Goal: Task Accomplishment & Management: Manage account settings

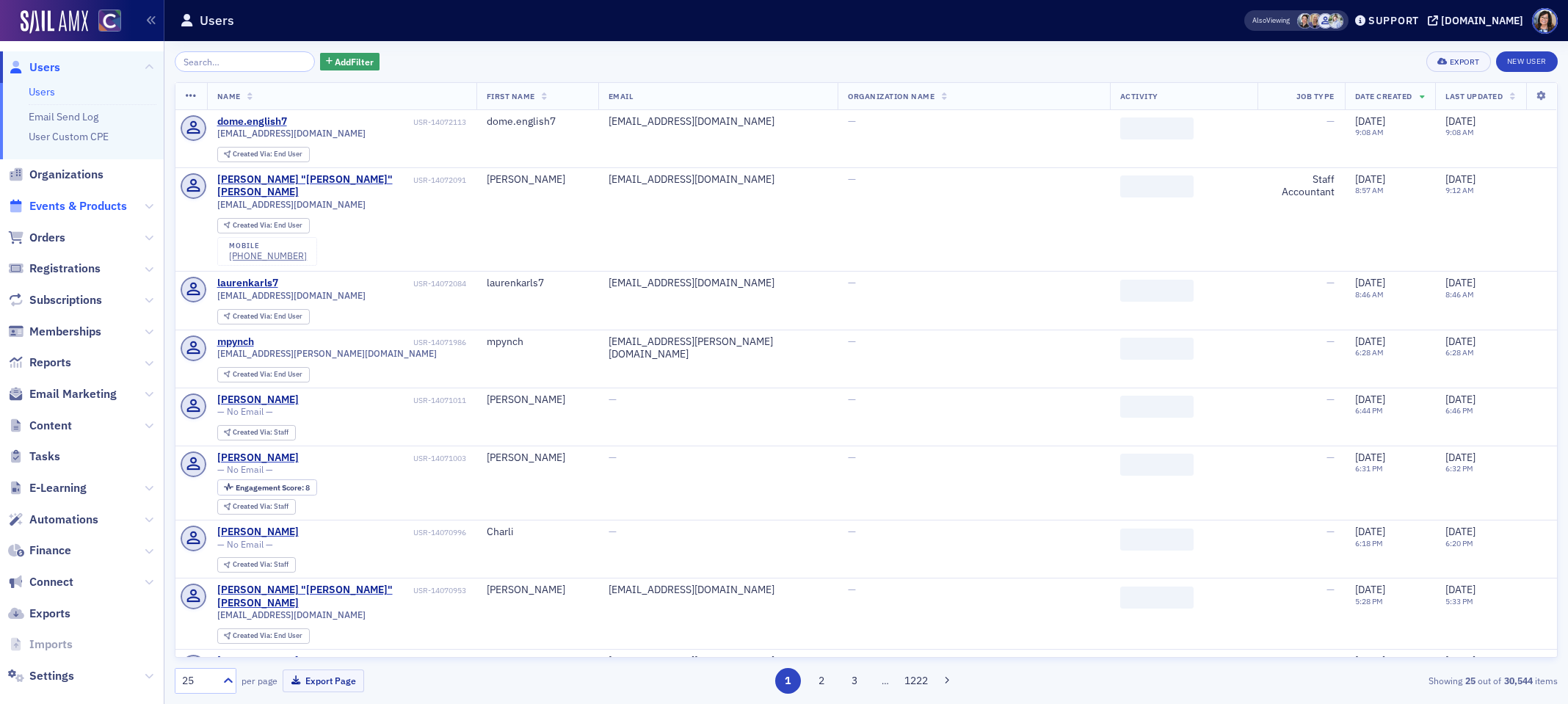
click at [63, 206] on span "Events & Products" at bounding box center [78, 206] width 98 height 16
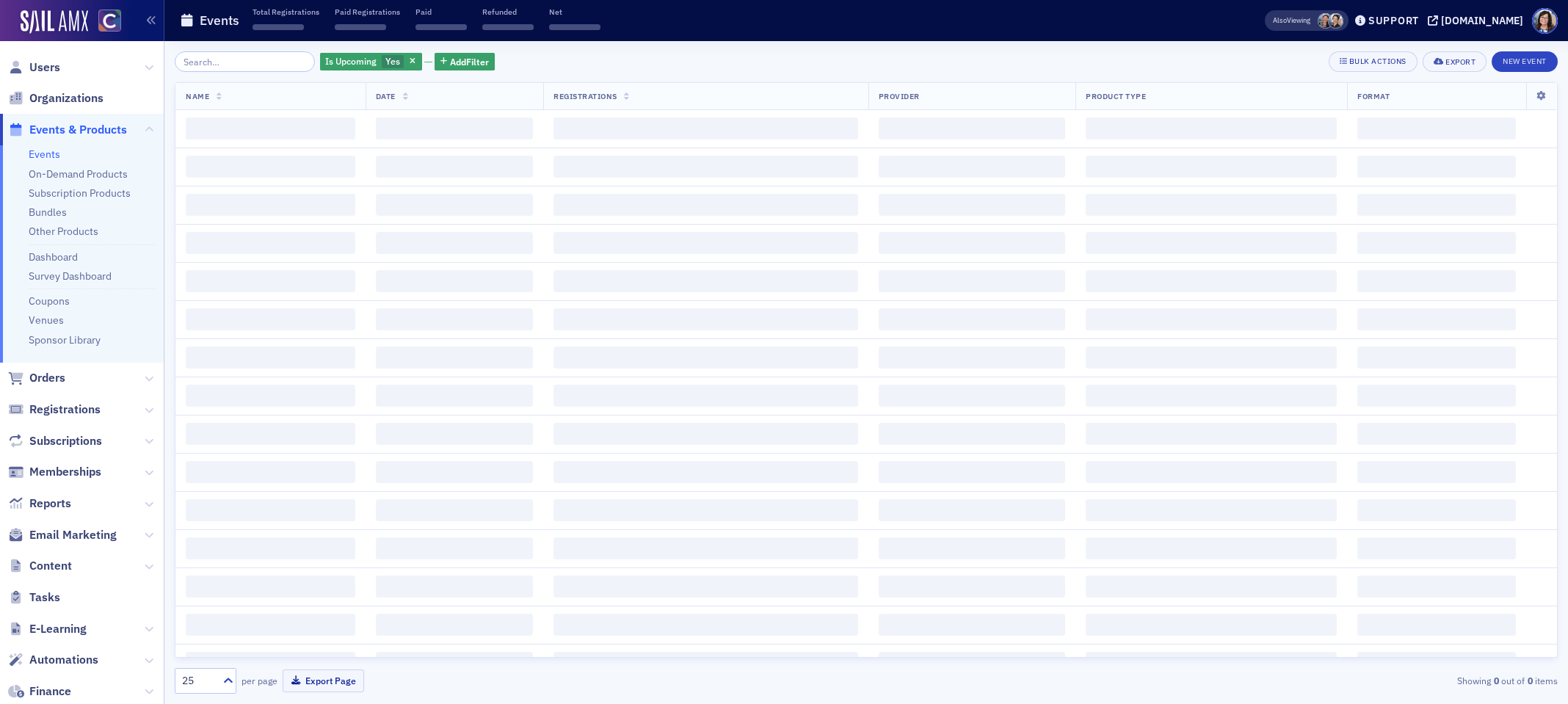
click at [229, 63] on input "search" at bounding box center [245, 61] width 141 height 21
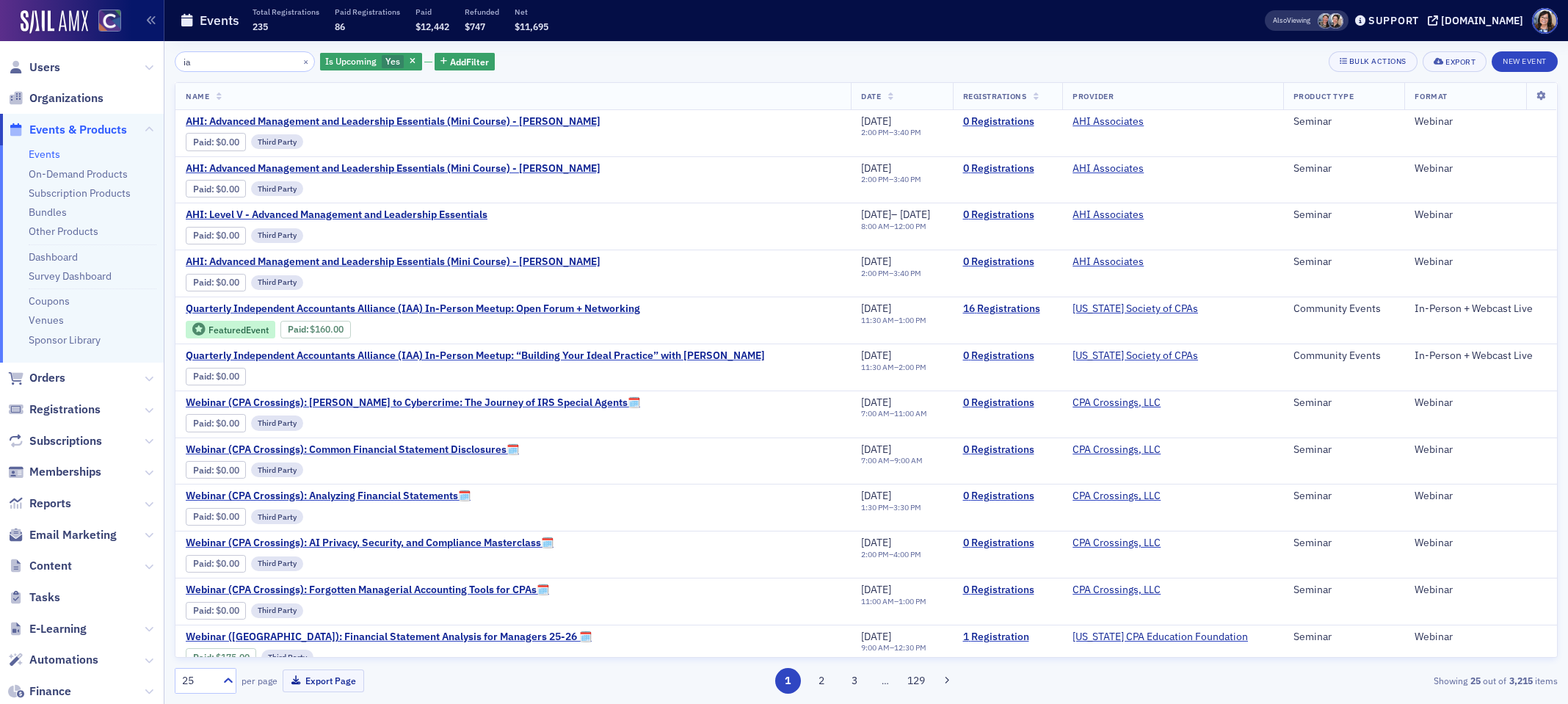
type input "i"
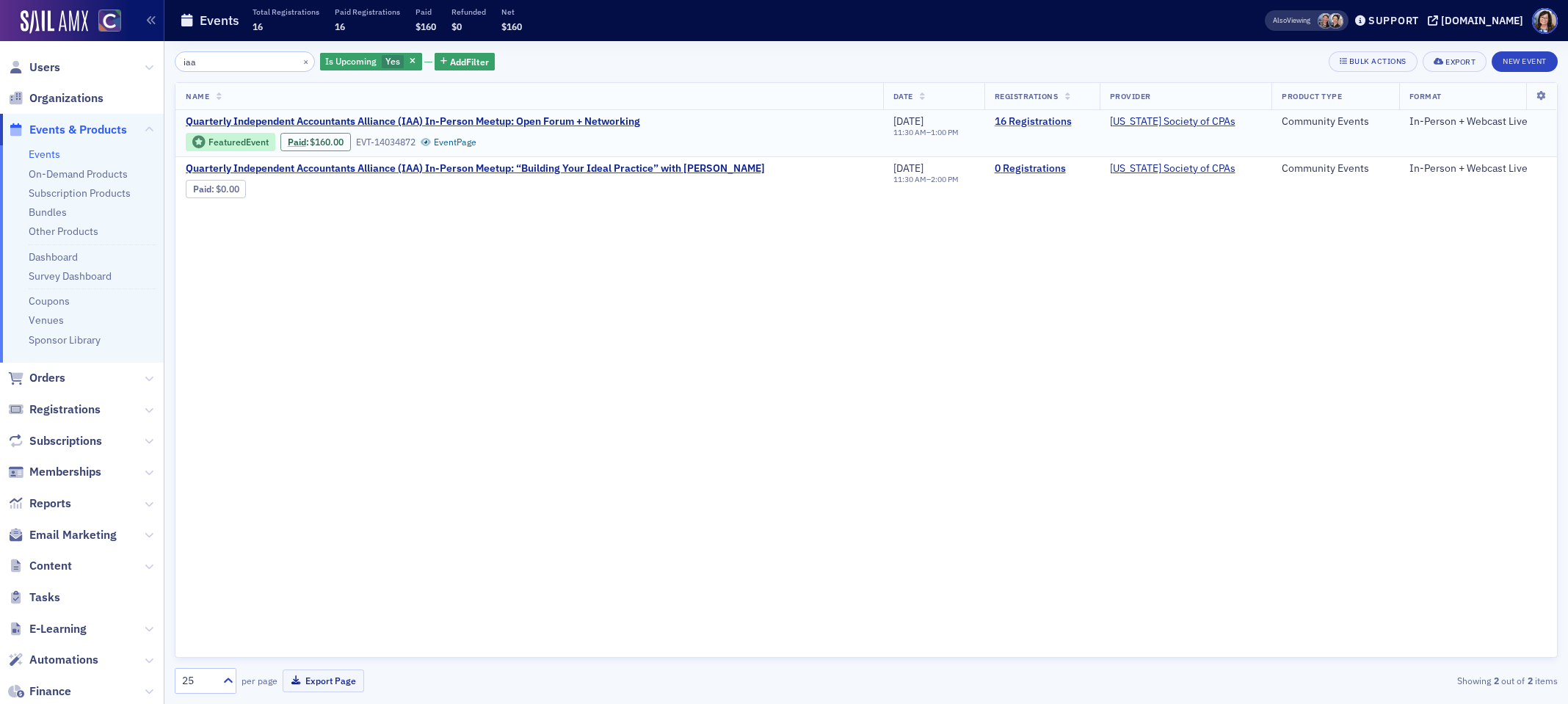
type input "iaa"
click at [1032, 122] on link "16 Registrations" at bounding box center [1042, 122] width 95 height 13
click at [45, 65] on span "Users" at bounding box center [45, 67] width 31 height 16
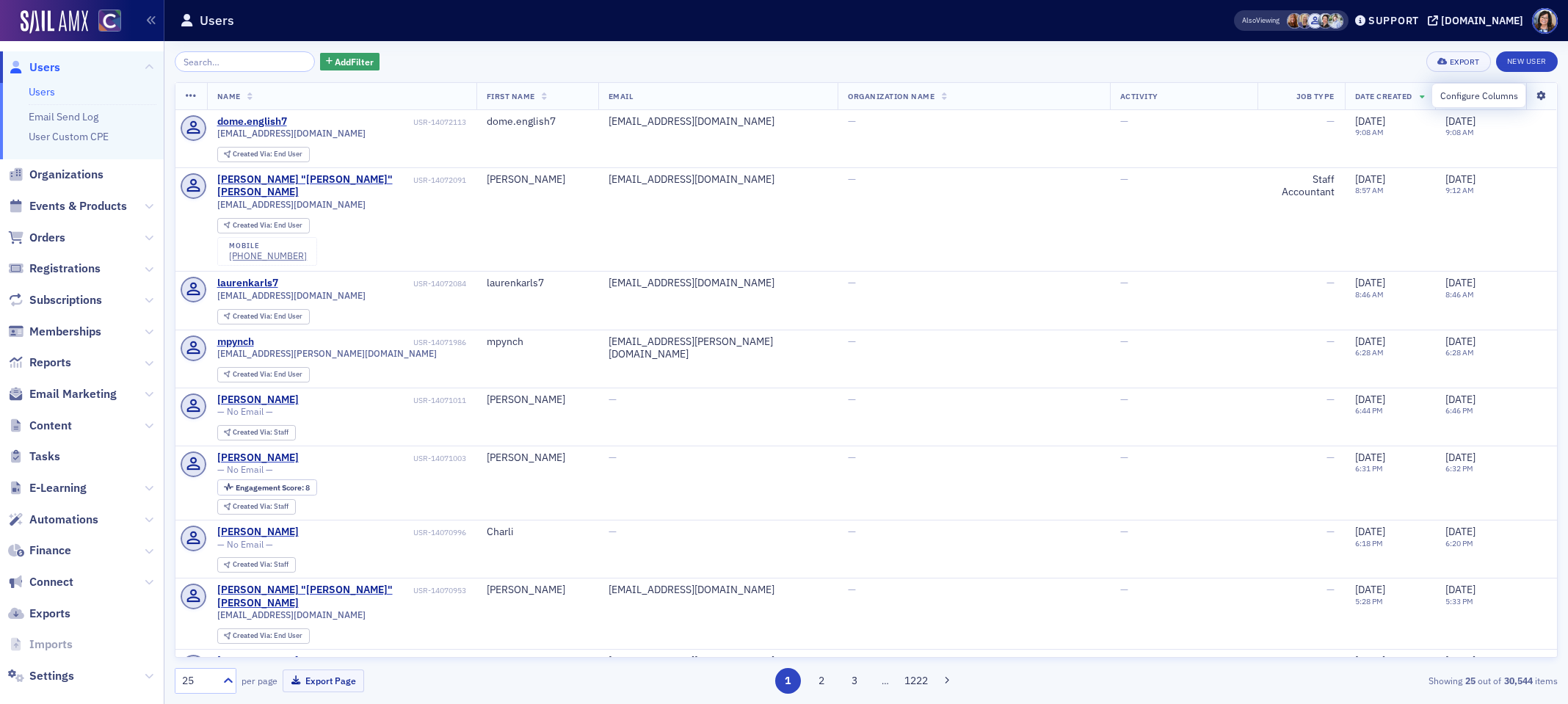
click at [1546, 98] on icon at bounding box center [1541, 96] width 30 height 9
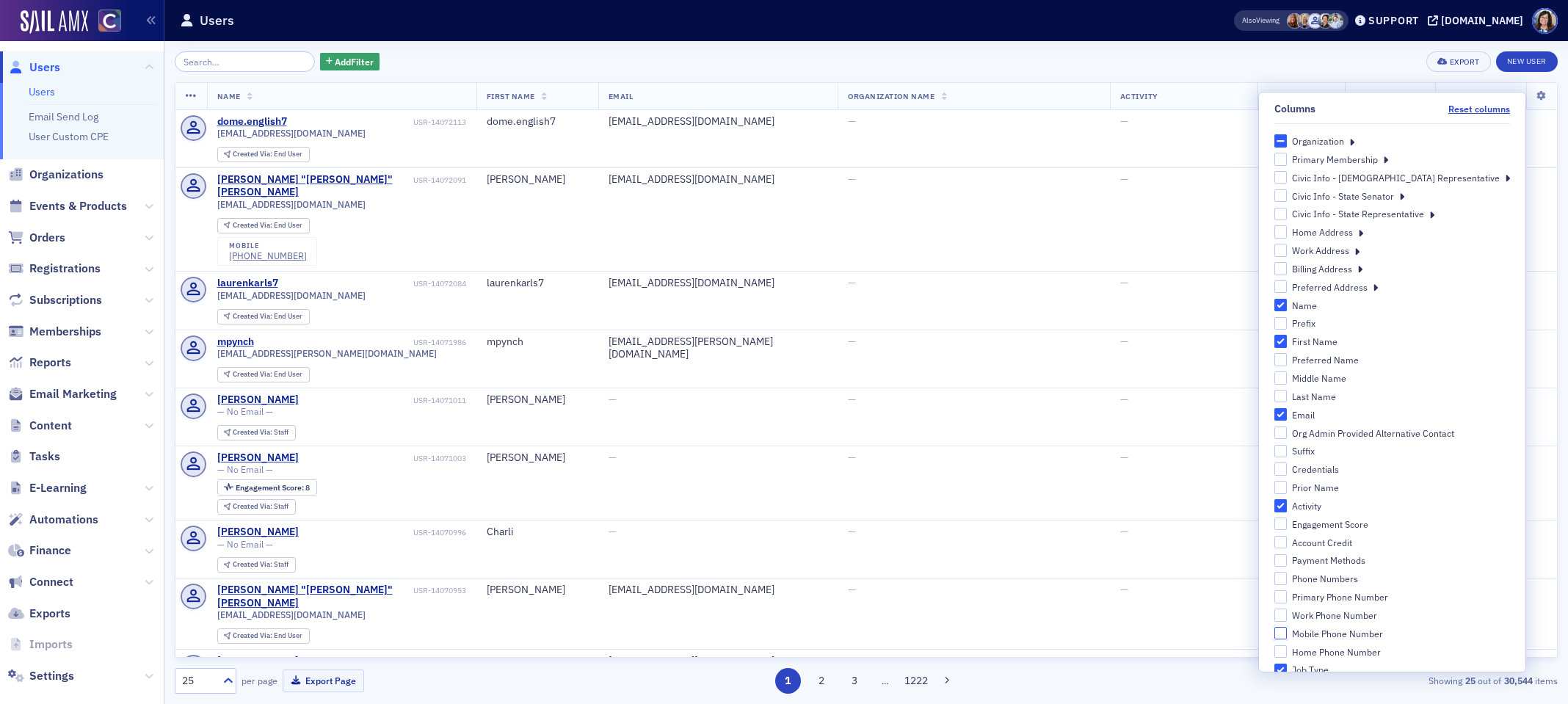
click at [1288, 634] on input "Mobile Phone Number" at bounding box center [1281, 633] width 13 height 13
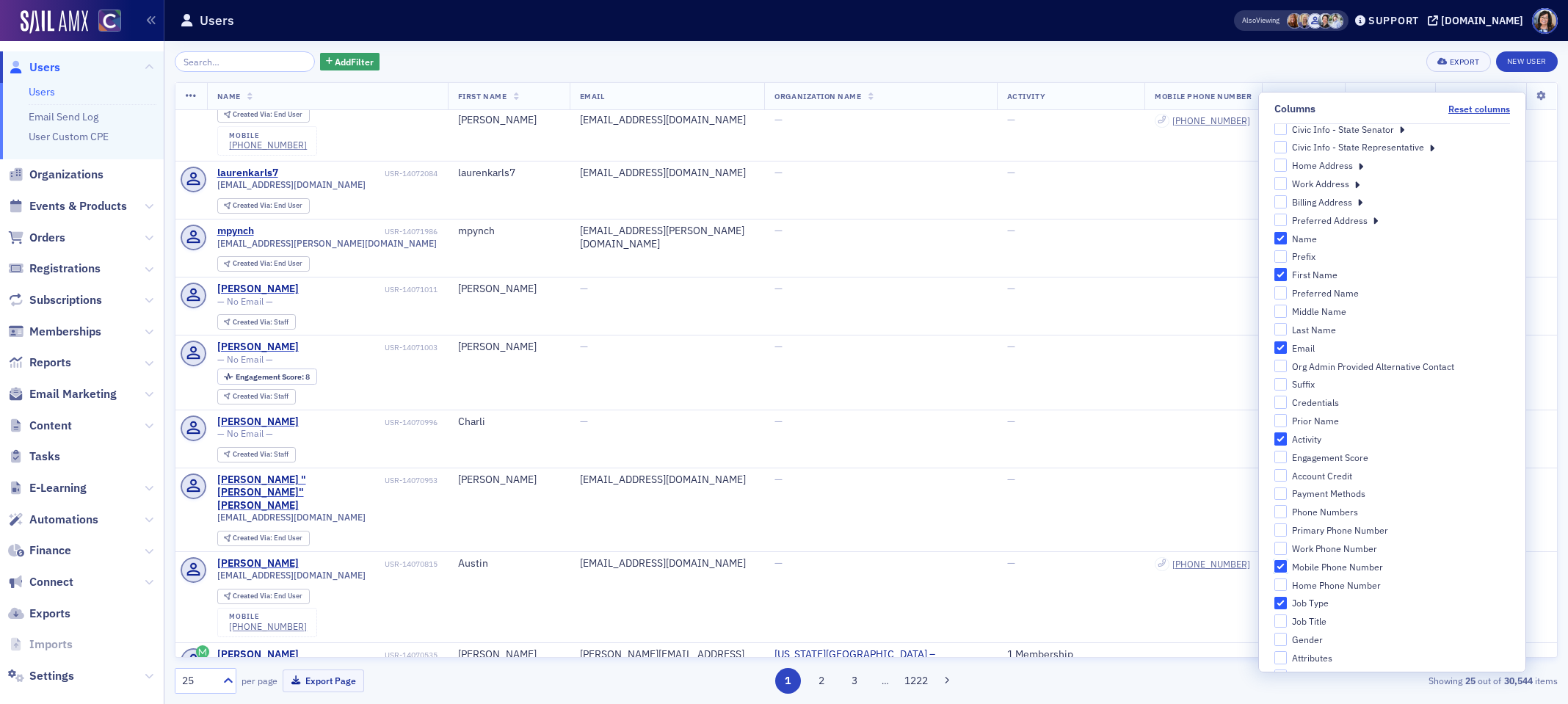
scroll to position [70, 0]
click at [1288, 563] on input "Mobile Phone Number" at bounding box center [1281, 563] width 13 height 13
checkbox input "false"
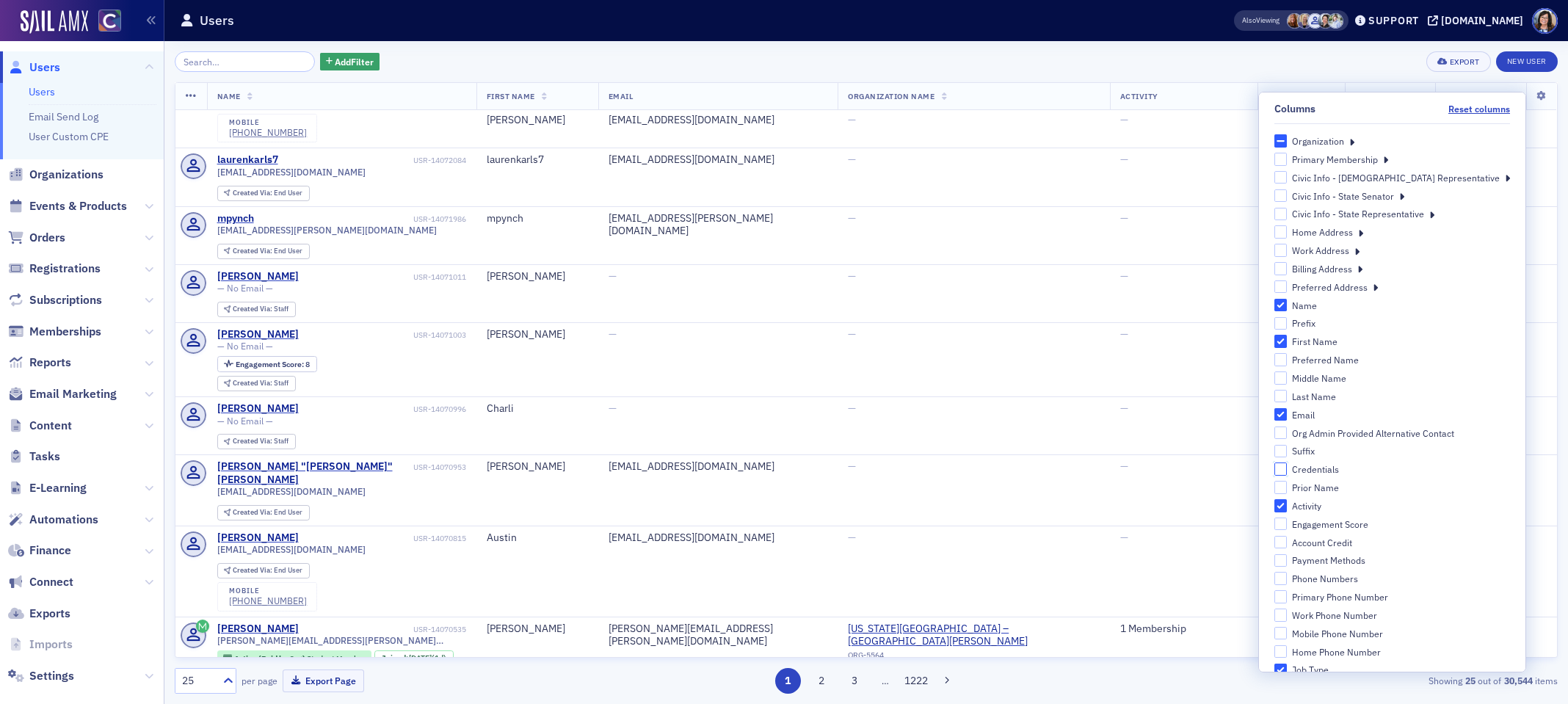
click at [1288, 469] on input "Credentials" at bounding box center [1281, 469] width 13 height 13
checkbox input "true"
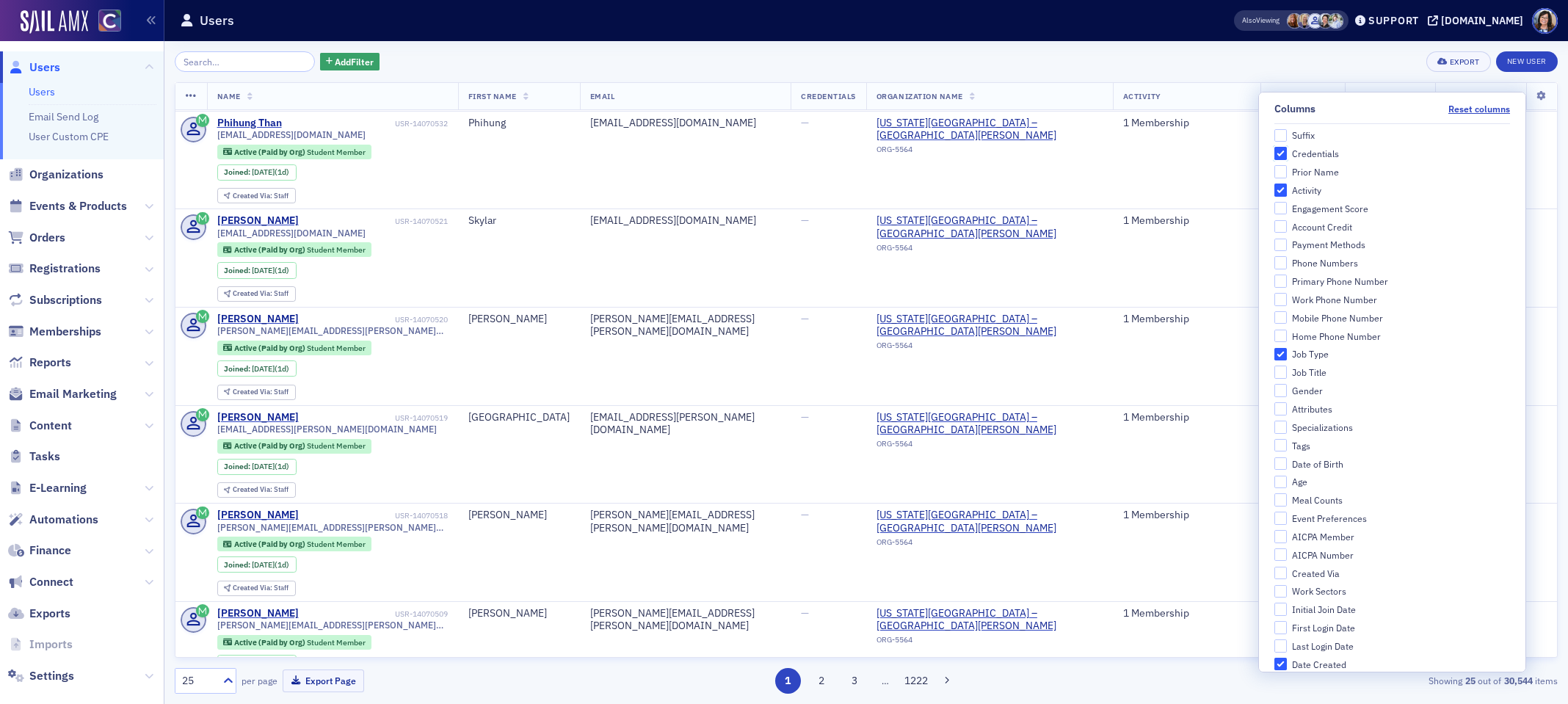
scroll to position [332, 0]
click at [1288, 626] on input "Last Login Date" at bounding box center [1281, 629] width 13 height 13
checkbox input "true"
